Goal: Information Seeking & Learning: Learn about a topic

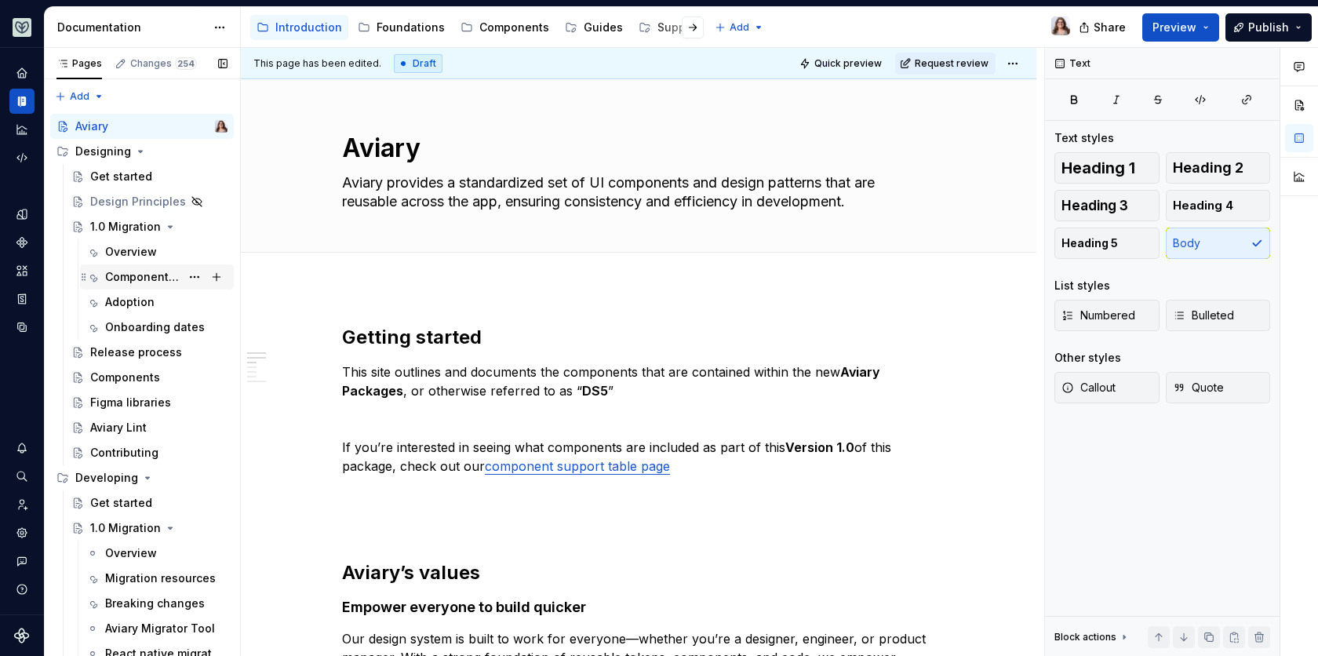
click at [137, 277] on div "Component changes" at bounding box center [142, 277] width 75 height 16
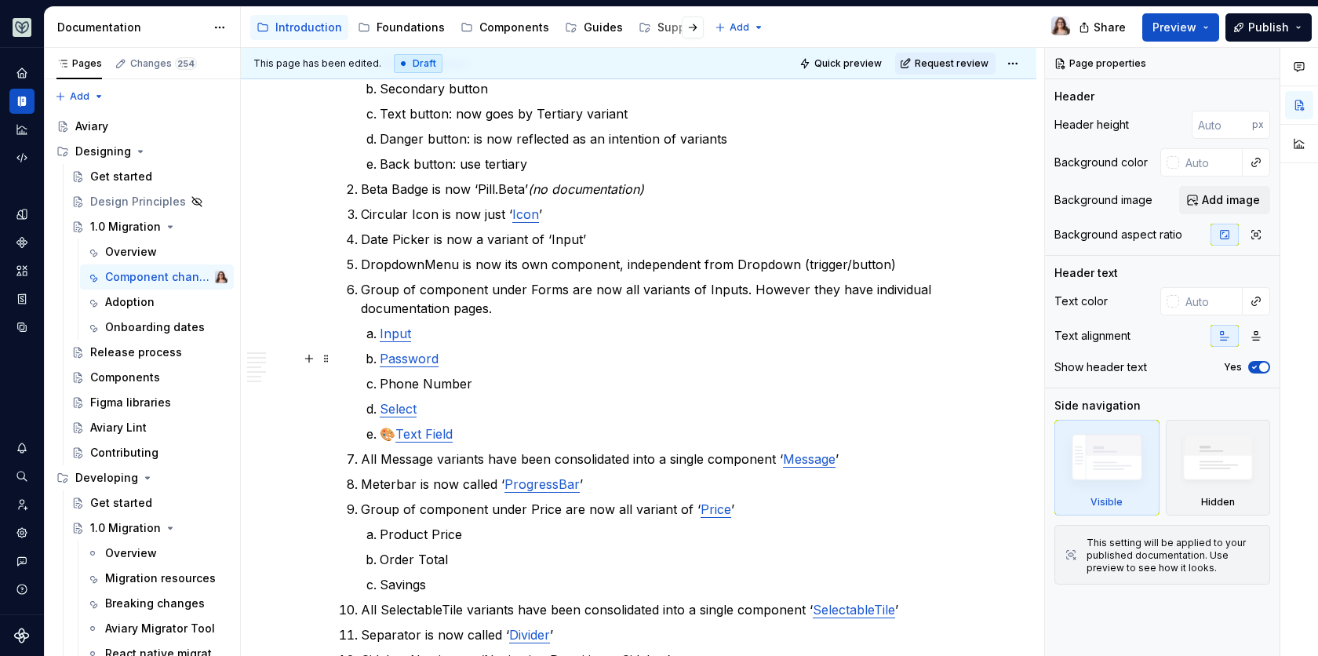
scroll to position [370, 0]
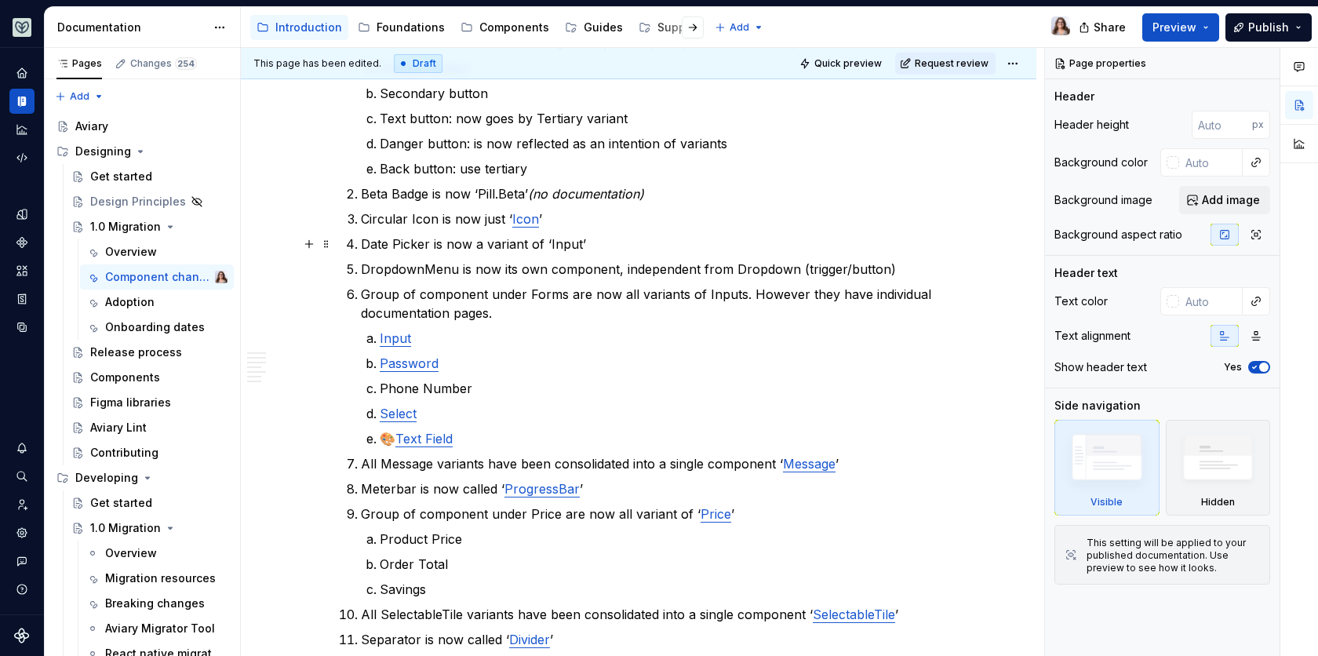
type textarea "*"
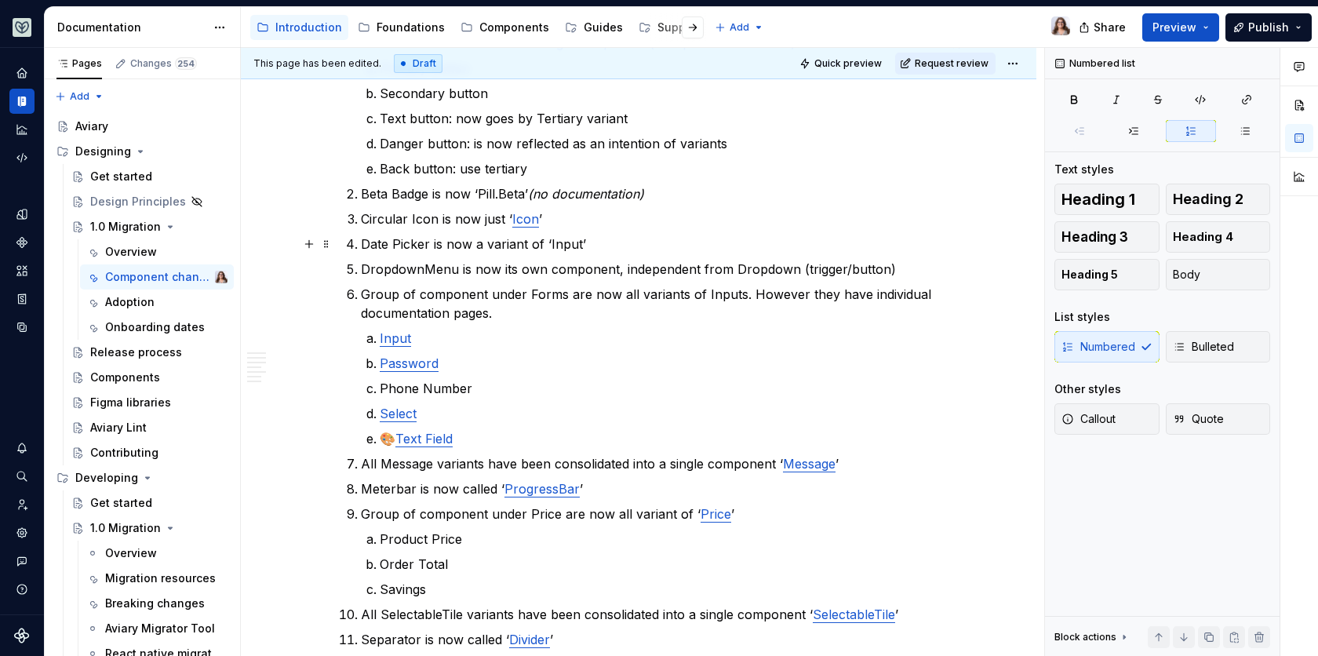
click at [361, 242] on p "Date Picker is now a variant of ‘Input’" at bounding box center [648, 244] width 574 height 19
click at [551, 216] on p "Circular Icon is now just ‘ Icon ’" at bounding box center [648, 218] width 574 height 19
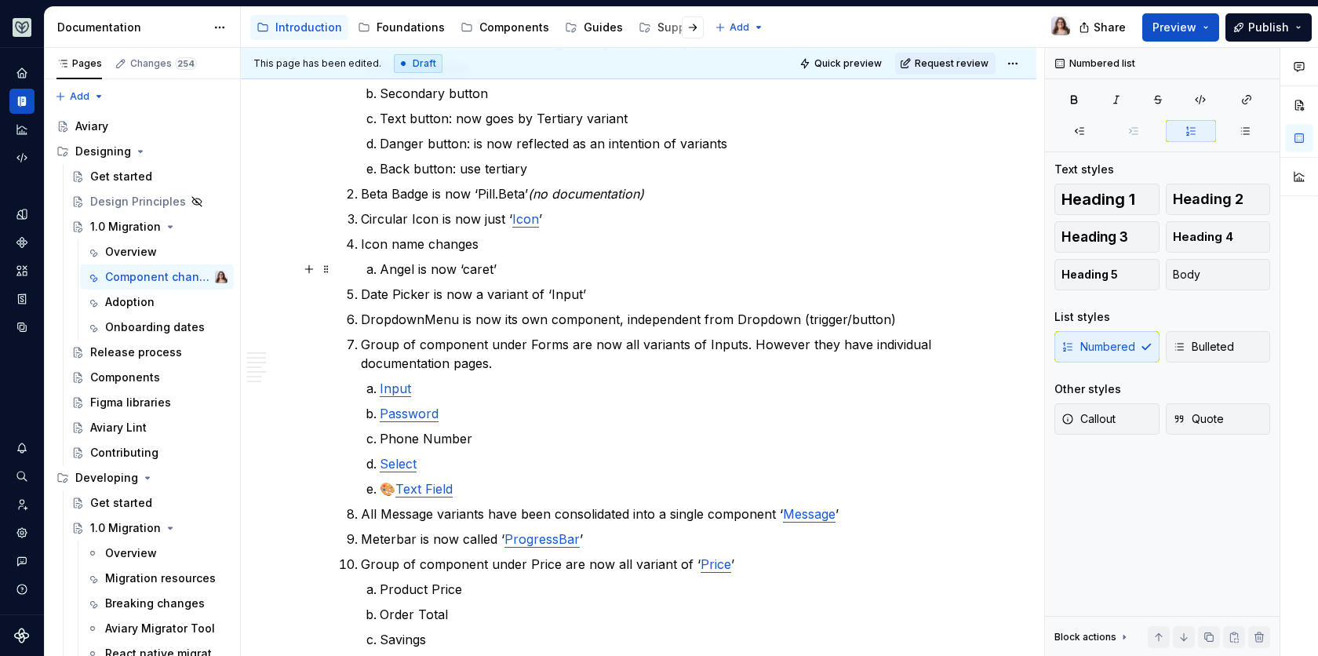
click at [414, 268] on p "Angel is now ‘caret’" at bounding box center [657, 269] width 555 height 19
click at [512, 267] on p "‘Angel’ is now ‘caret’" at bounding box center [657, 269] width 555 height 19
click at [417, 267] on p "‘Angel’ is now ‘caret’ ie. caret down, caret right" at bounding box center [657, 269] width 555 height 19
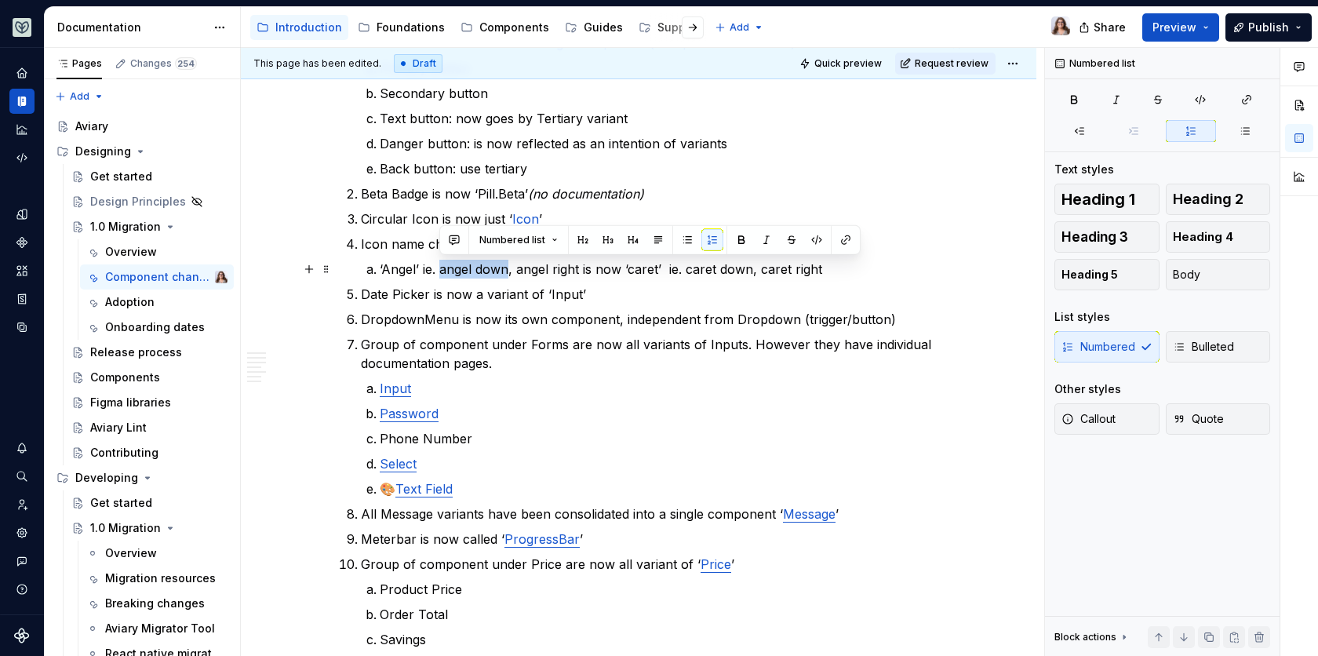
drag, startPoint x: 508, startPoint y: 269, endPoint x: 439, endPoint y: 268, distance: 69.0
click at [439, 268] on p "‘Angel’ ie. angel down, angel right is now ‘caret’ ie. caret down, caret right" at bounding box center [657, 269] width 555 height 19
click at [811, 239] on button "button" at bounding box center [817, 240] width 22 height 22
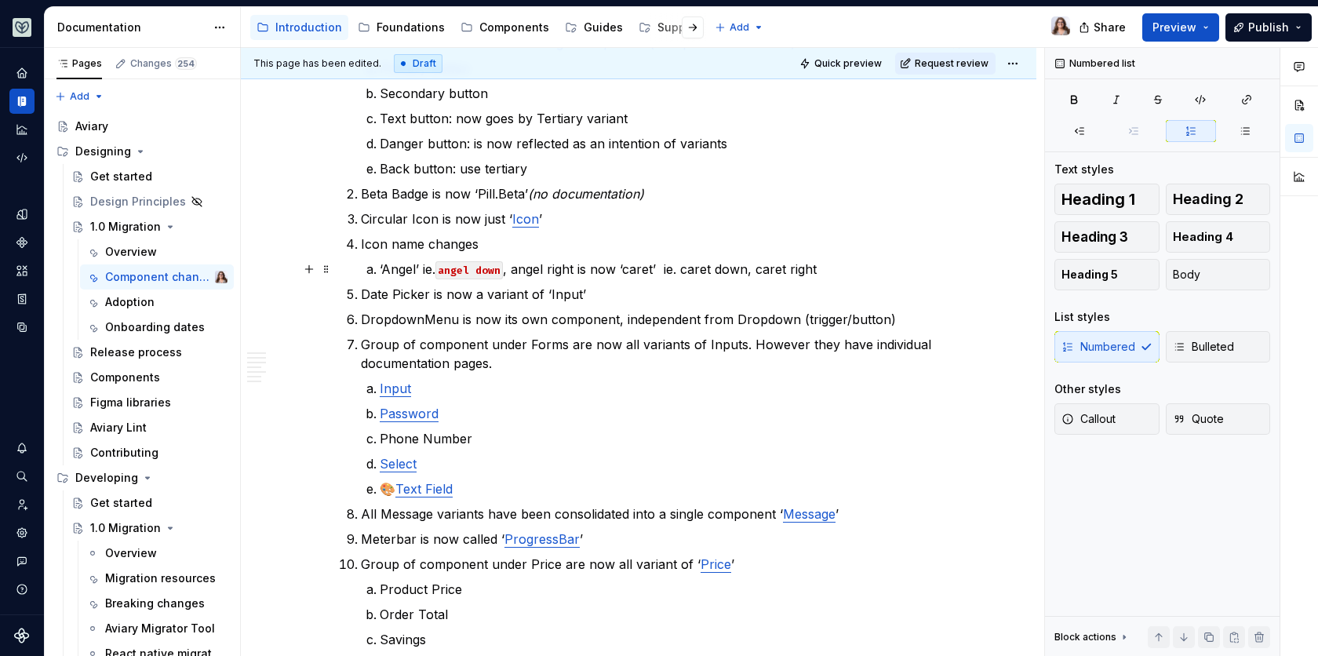
click at [522, 271] on p "‘Angel’ ie. angel down , angel right is now ‘caret’ ie. caret down, caret right" at bounding box center [657, 269] width 555 height 19
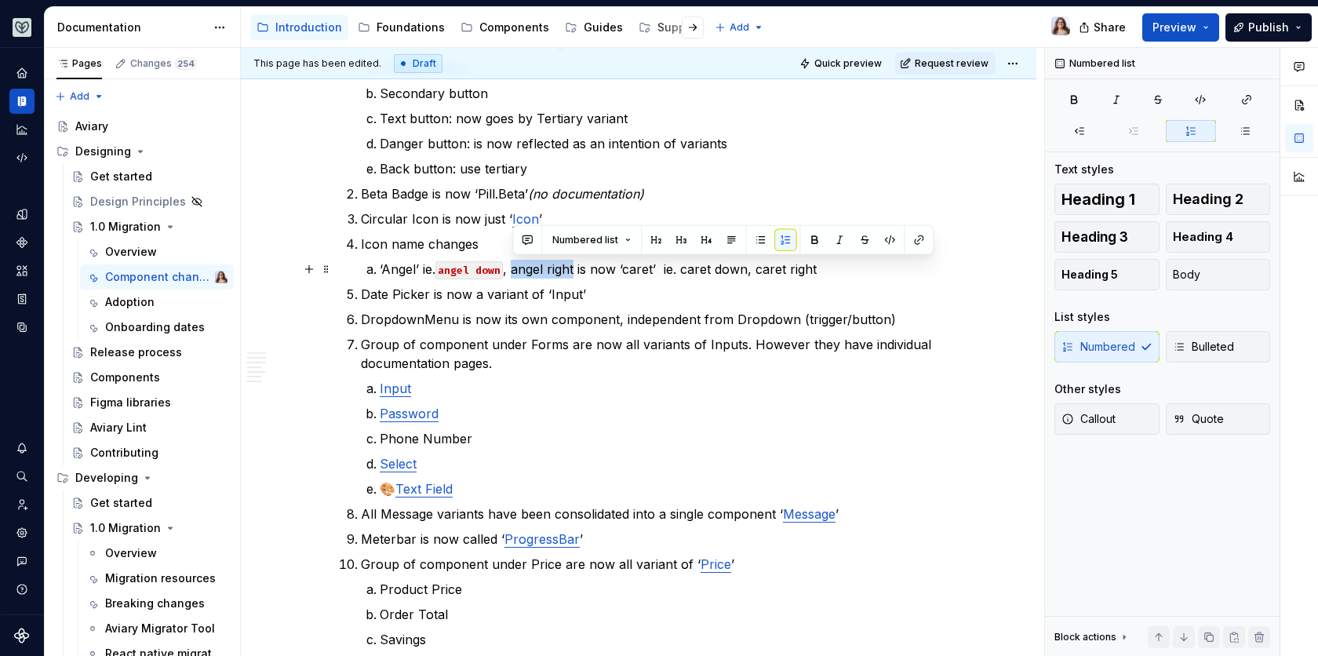
drag, startPoint x: 512, startPoint y: 270, endPoint x: 574, endPoint y: 268, distance: 62.0
click at [574, 268] on p "‘Angel’ ie. angel down , angel right is now ‘caret’ ie. caret down, caret right" at bounding box center [657, 269] width 555 height 19
click at [884, 242] on button "button" at bounding box center [889, 240] width 22 height 22
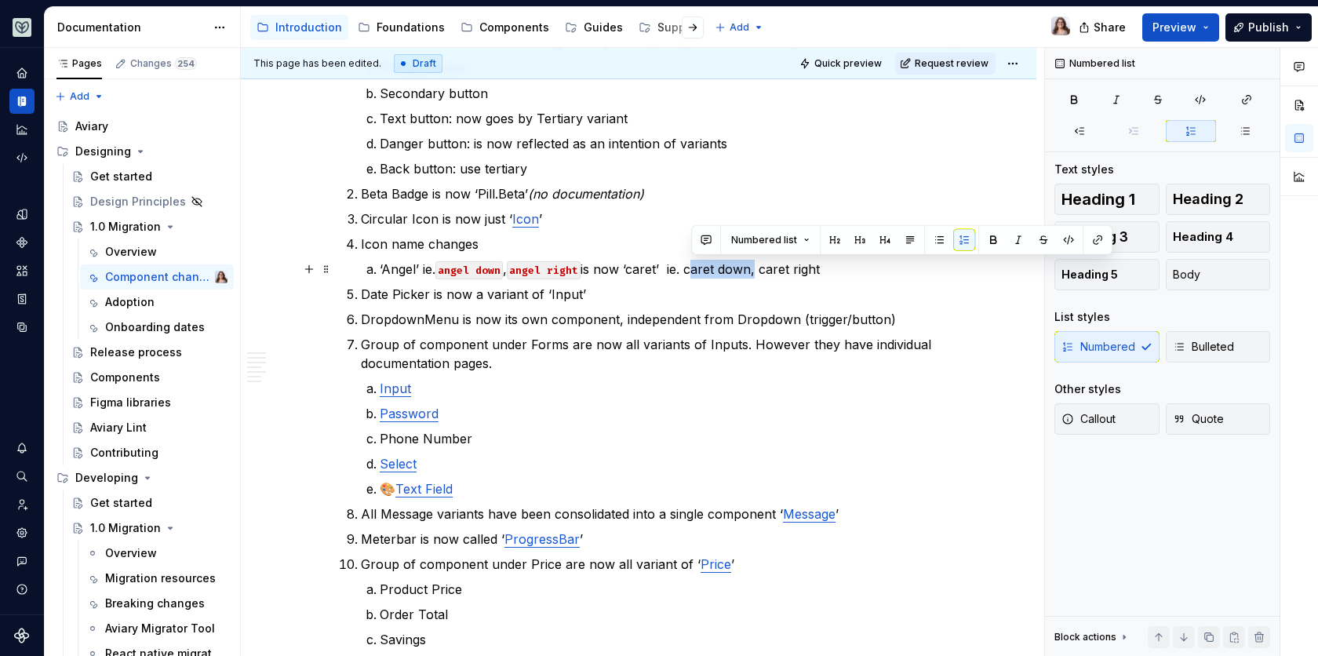
drag, startPoint x: 692, startPoint y: 268, endPoint x: 755, endPoint y: 266, distance: 62.8
click at [755, 266] on p "‘Angel’ ie. angel down , angel right is now ‘caret’ ie. caret down, caret right" at bounding box center [657, 269] width 555 height 19
click at [1057, 240] on button "button" at bounding box center [1068, 240] width 22 height 22
drag, startPoint x: 766, startPoint y: 271, endPoint x: 824, endPoint y: 268, distance: 57.3
click at [824, 268] on p "‘Angel’ ie. angel down , angel right is now ‘caret’ ie. caret down , caret right" at bounding box center [657, 269] width 555 height 19
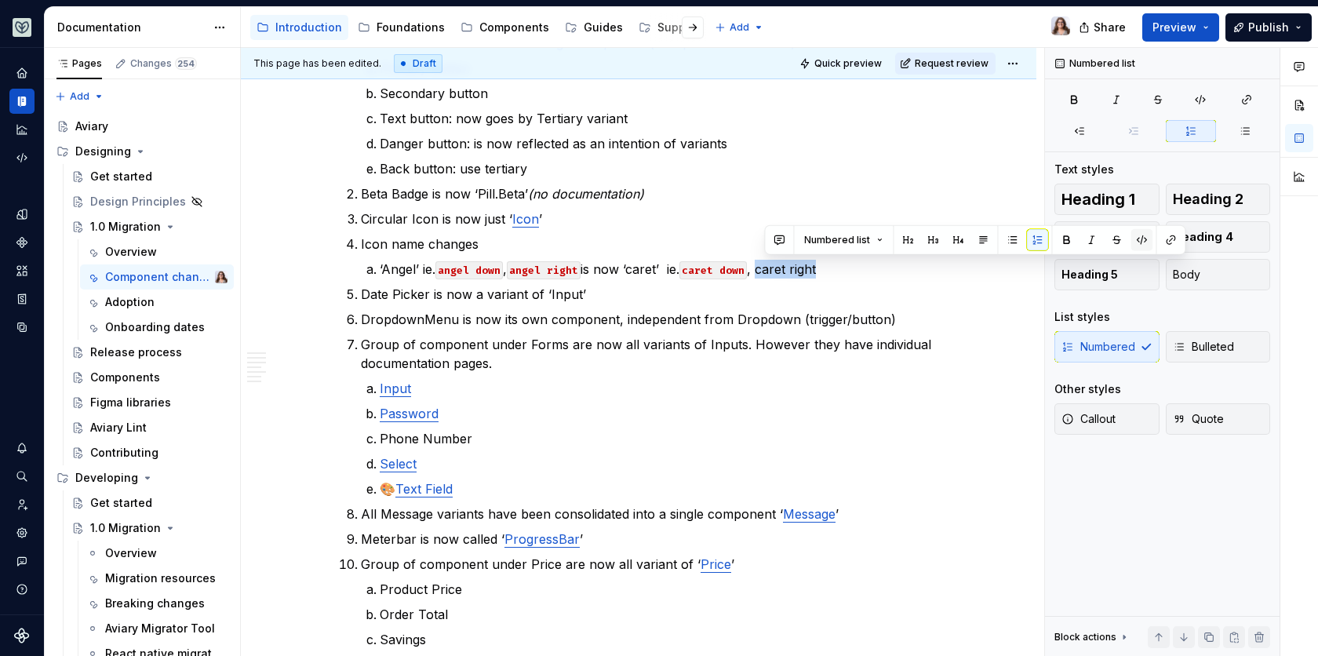
click at [1137, 239] on button "button" at bounding box center [1141, 240] width 22 height 22
type textarea "*"
